Goal: Task Accomplishment & Management: Manage account settings

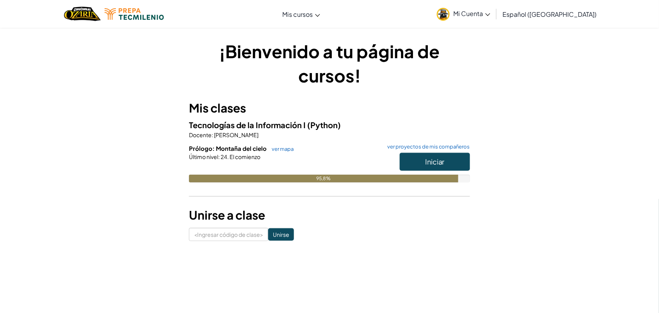
click at [473, 84] on div "¡Bienvenido a tu página de cursos! Mis clases Tecnologías de la Información I (…" at bounding box center [329, 140] width 457 height 202
click at [494, 20] on link "Mi Cuenta" at bounding box center [463, 14] width 61 height 25
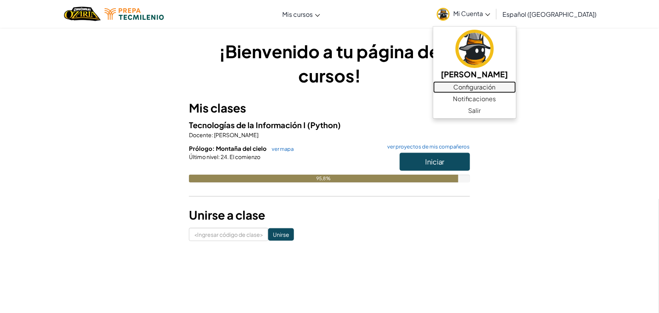
click at [486, 86] on font "Configuración" at bounding box center [475, 87] width 42 height 8
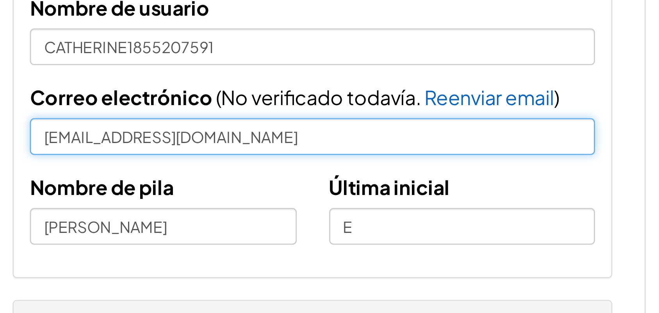
click at [128, 139] on input "[EMAIL_ADDRESS][DOMAIN_NAME]" at bounding box center [215, 138] width 204 height 13
